Goal: Task Accomplishment & Management: Manage account settings

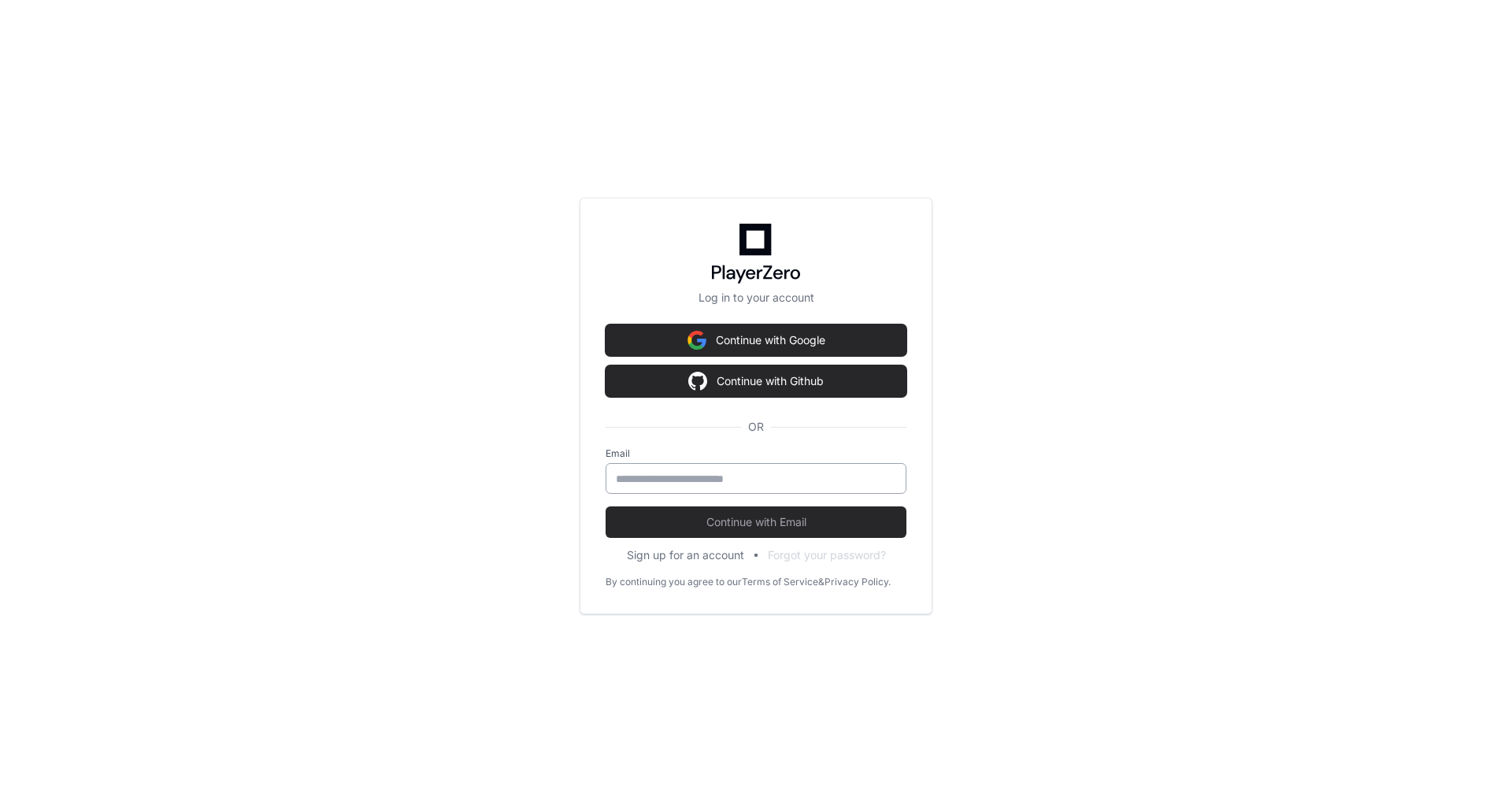
click at [645, 487] on div at bounding box center [756, 478] width 301 height 31
click at [1317, 281] on div "Log in to your account Continue with Google Continue with Github OR Email Conti…" at bounding box center [756, 406] width 1512 height 812
click at [819, 476] on input "email" at bounding box center [756, 478] width 280 height 15
type input "**********"
click at [790, 516] on span "Continue with Email" at bounding box center [756, 522] width 301 height 15
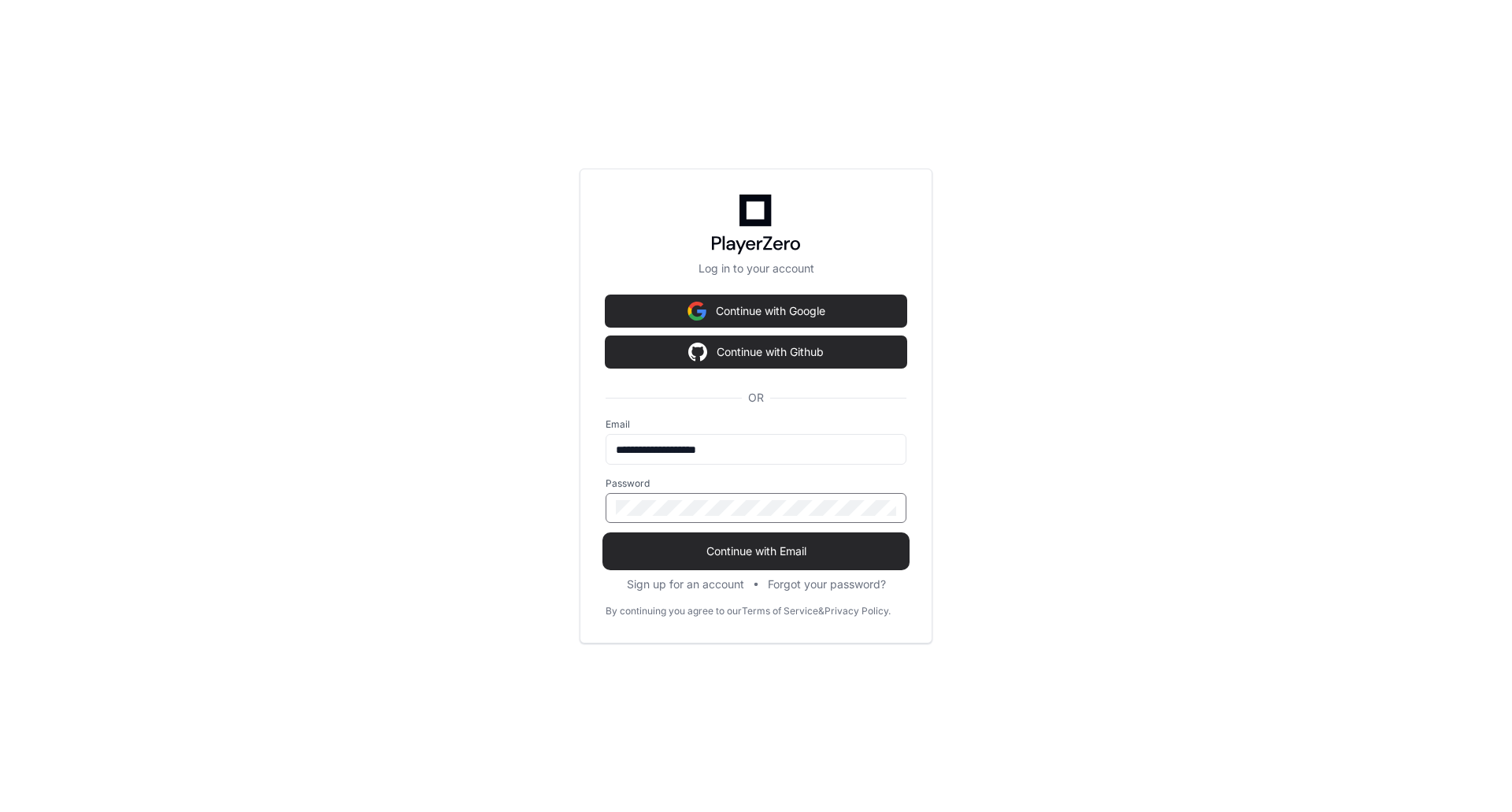
click at [606, 536] on button "Continue with Email" at bounding box center [756, 551] width 301 height 32
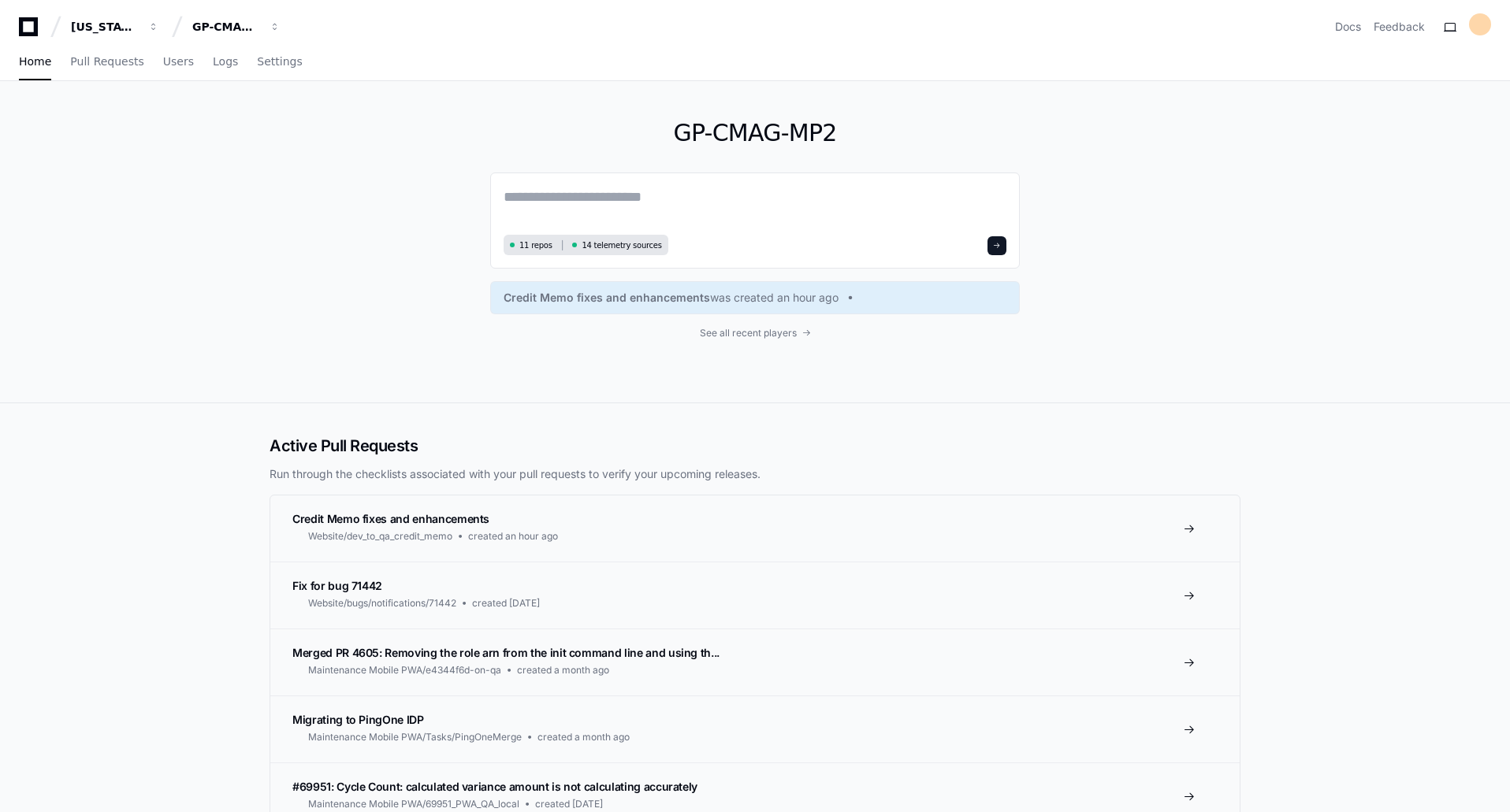
click at [65, 346] on div "GP-CMAG-MP2 11 repos 14 telemetry sources Credit Memo fixes and enhancements wa…" at bounding box center [755, 242] width 1510 height 322
